Goal: Answer question/provide support: Answer question/provide support

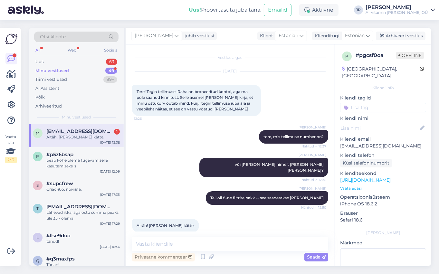
click at [87, 134] on span "[EMAIL_ADDRESS][DOMAIN_NAME]" at bounding box center [79, 131] width 67 height 6
click at [180, 245] on textarea at bounding box center [230, 244] width 196 height 14
click at [202, 258] on icon at bounding box center [203, 257] width 8 height 10
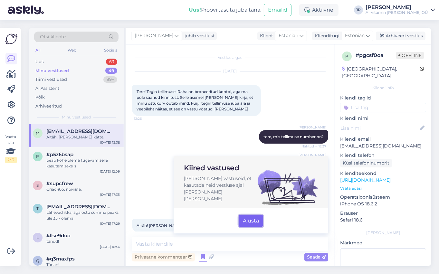
click at [256, 219] on button "Alusta" at bounding box center [251, 221] width 24 height 12
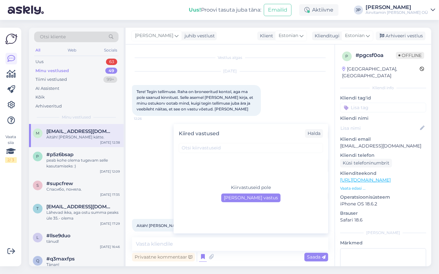
click at [312, 105] on div "[DATE] Tere! Tegin tellimuse. Raha on broneeritud kontol, aga ma pole saanud ki…" at bounding box center [230, 93] width 196 height 59
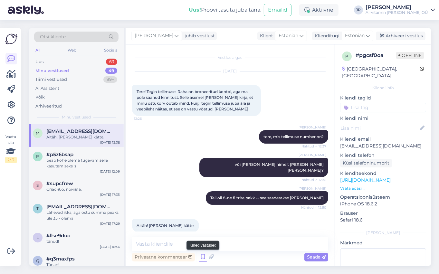
click at [203, 256] on icon at bounding box center [203, 257] width 8 height 10
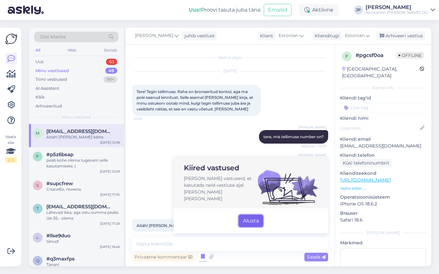
click at [252, 225] on button "Alusta" at bounding box center [251, 221] width 24 height 12
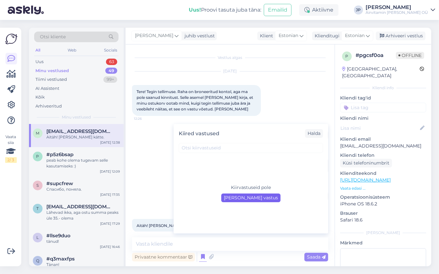
click at [247, 197] on div "[PERSON_NAME] vastus" at bounding box center [250, 197] width 59 height 9
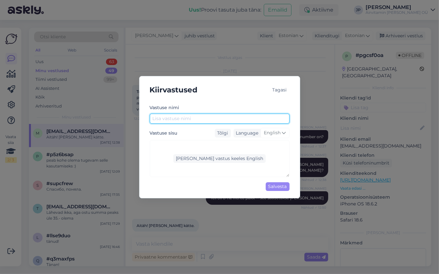
click at [171, 119] on input "text" at bounding box center [220, 119] width 140 height 10
type input "Tänud!"
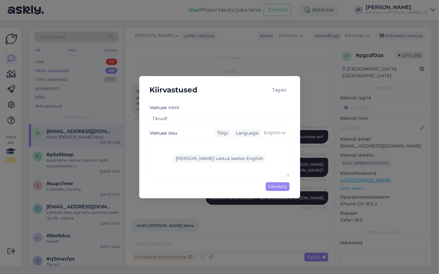
click at [171, 145] on div "[PERSON_NAME] vastus keeles English" at bounding box center [220, 158] width 140 height 37
click at [167, 144] on div "[PERSON_NAME] vastus keeles English" at bounding box center [220, 158] width 140 height 37
click at [170, 146] on div "[PERSON_NAME] vastus keeles English" at bounding box center [220, 158] width 140 height 37
click at [283, 132] on icon at bounding box center [284, 132] width 4 height 7
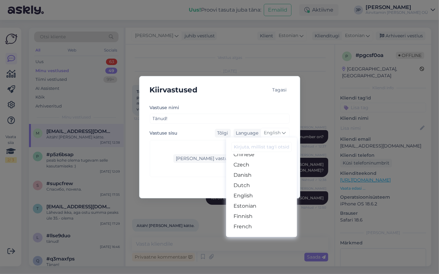
scroll to position [64, 0]
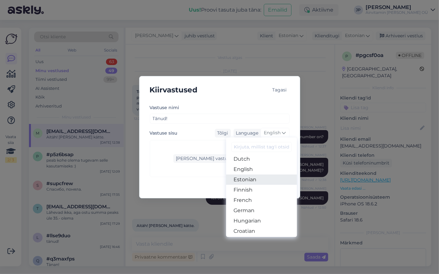
click at [250, 177] on link "Estonian" at bounding box center [261, 179] width 71 height 10
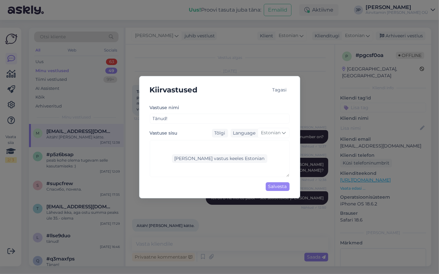
click at [167, 143] on div "[PERSON_NAME] vastus keeles Estonian" at bounding box center [220, 158] width 140 height 37
click at [165, 145] on div "[PERSON_NAME] vastus keeles Estonian" at bounding box center [220, 158] width 140 height 37
click at [198, 146] on div "[PERSON_NAME] vastus keeles Estonian" at bounding box center [220, 158] width 140 height 37
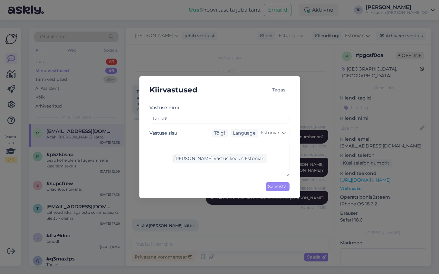
drag, startPoint x: 175, startPoint y: 141, endPoint x: 174, endPoint y: 138, distance: 3.8
click at [175, 141] on div "[PERSON_NAME] vastus keeles Estonian" at bounding box center [220, 158] width 140 height 37
click at [173, 132] on label "Vastuse sisu" at bounding box center [164, 133] width 28 height 7
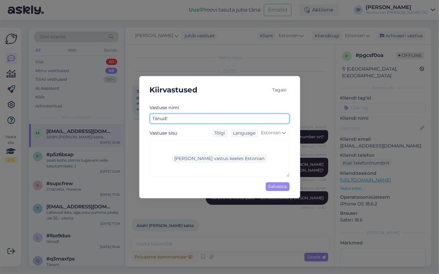
click at [173, 118] on input "Tänud!" at bounding box center [220, 119] width 140 height 10
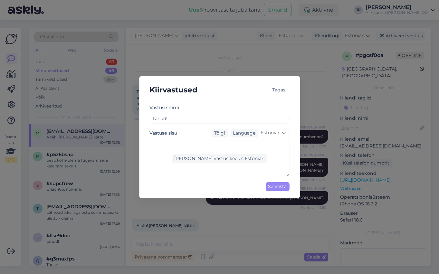
click at [164, 143] on div "[PERSON_NAME] vastus keeles Estonian" at bounding box center [220, 158] width 140 height 37
click at [231, 159] on div "[PERSON_NAME] vastus keeles Estonian" at bounding box center [219, 158] width 95 height 9
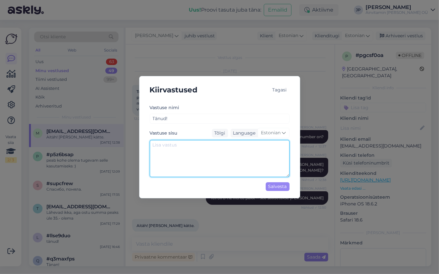
click at [180, 148] on textarea at bounding box center [220, 158] width 140 height 37
type textarea "Tänud!"
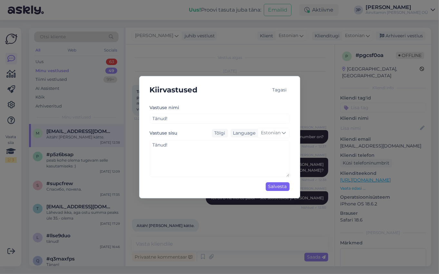
click at [269, 186] on div "Salvesta" at bounding box center [278, 186] width 24 height 9
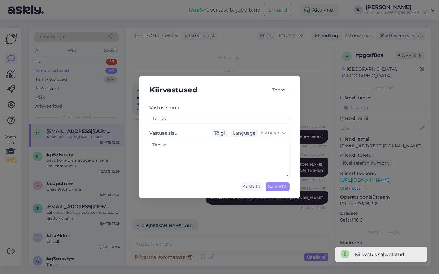
click at [280, 90] on div "Tagasi" at bounding box center [280, 90] width 20 height 9
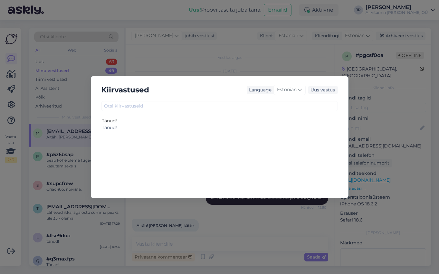
click at [299, 224] on div "Kiirvastused Language Estonian Uus vastus Tänud! Tänud!" at bounding box center [219, 137] width 439 height 274
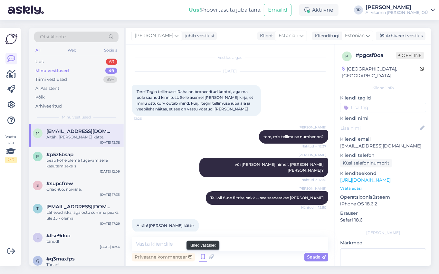
click at [203, 258] on icon at bounding box center [203, 257] width 8 height 10
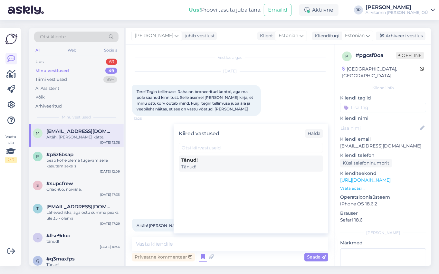
click at [185, 160] on div "Tänud!" at bounding box center [250, 160] width 139 height 7
type textarea "Tänud!"
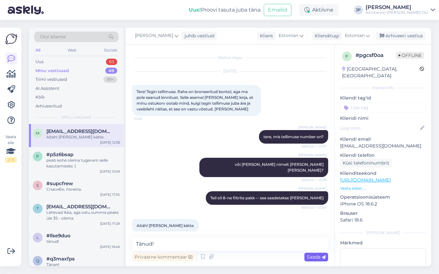
click at [307, 256] on span "Saada" at bounding box center [316, 257] width 19 height 6
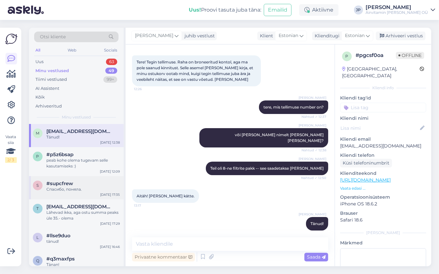
click at [69, 185] on span "#supcfrew" at bounding box center [59, 184] width 27 height 6
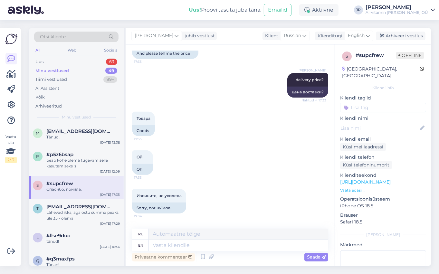
scroll to position [674, 0]
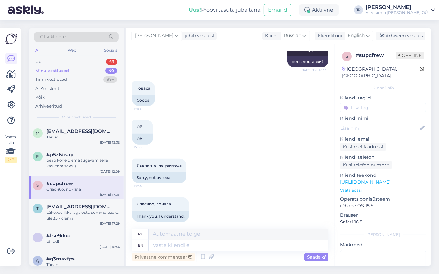
click at [60, 70] on div "Minu vestlused" at bounding box center [51, 71] width 33 height 6
click at [69, 163] on div "peab kohe olema tugevam selle kasutamiseks :)" at bounding box center [82, 163] width 73 height 12
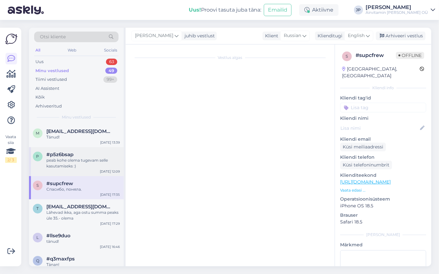
scroll to position [0, 0]
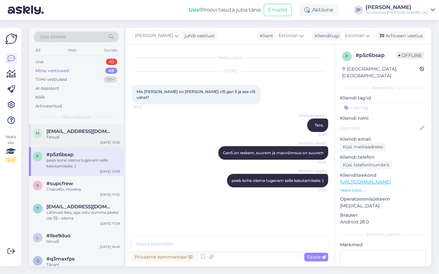
click at [55, 129] on span "[EMAIL_ADDRESS][DOMAIN_NAME]" at bounding box center [79, 131] width 67 height 6
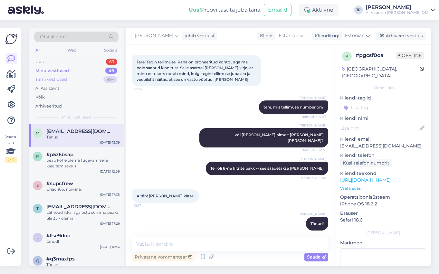
click at [46, 82] on div "Tiimi vestlused" at bounding box center [51, 79] width 32 height 6
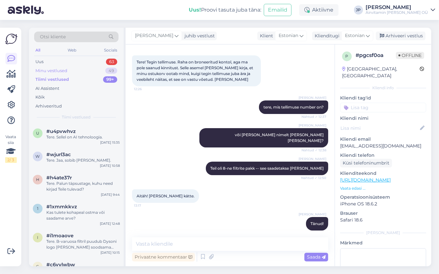
click at [47, 70] on div "Minu vestlused" at bounding box center [51, 71] width 32 height 6
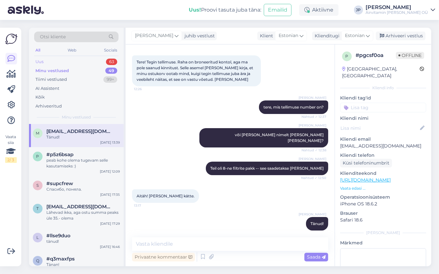
click at [43, 61] on div "Uus" at bounding box center [39, 62] width 8 height 6
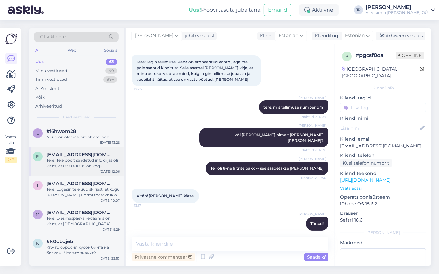
click at [72, 161] on div "Tere! Teie poolt saadetud infokirjas oli kirjas, et 08.09-10.09 on kogu [PERSON…" at bounding box center [82, 163] width 73 height 12
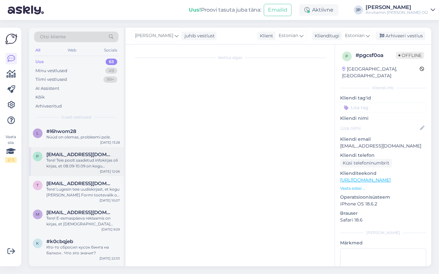
scroll to position [0, 0]
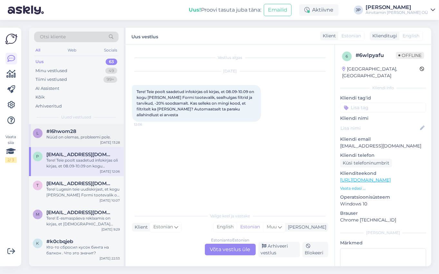
click at [60, 131] on span "#l6hwom28" at bounding box center [61, 131] width 30 height 6
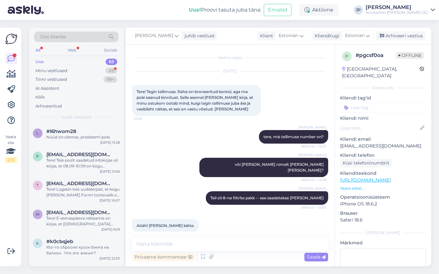
scroll to position [30, 0]
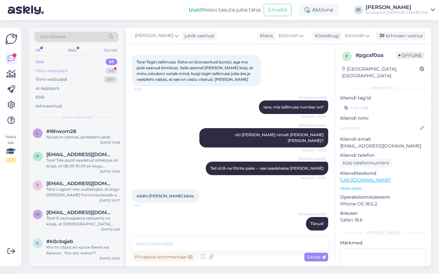
click at [52, 68] on div "Minu vestlused" at bounding box center [51, 71] width 32 height 6
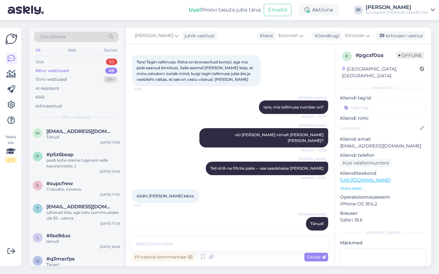
scroll to position [0, 0]
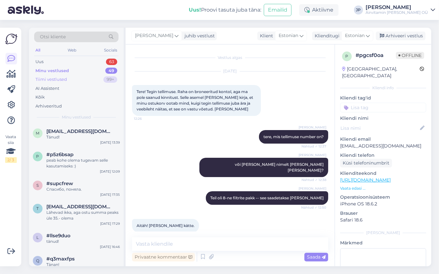
click at [52, 79] on div "Tiimi vestlused" at bounding box center [51, 79] width 32 height 6
